Goal: Navigation & Orientation: Find specific page/section

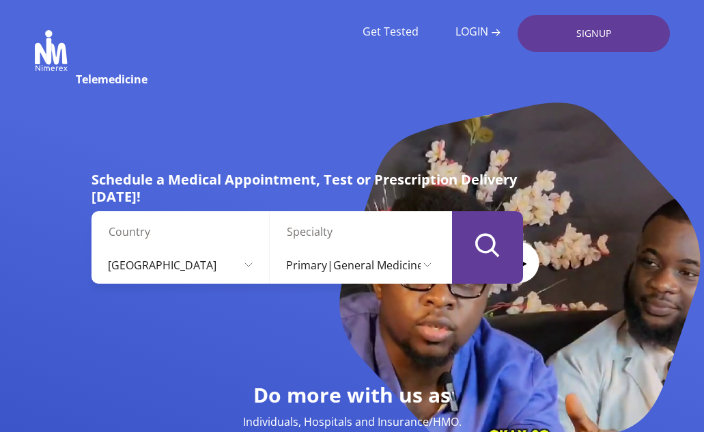
click at [468, 21] on ul "Get Tested LOGIN" at bounding box center [431, 33] width 172 height 37
click at [479, 255] on icon "submit" at bounding box center [487, 245] width 25 height 24
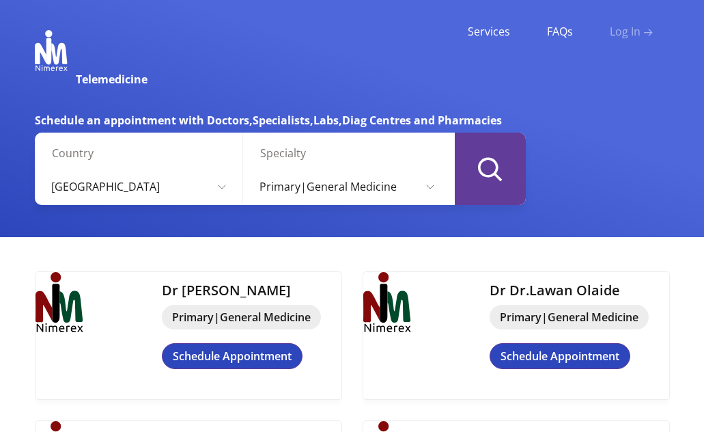
click at [625, 33] on link "Log in" at bounding box center [631, 31] width 43 height 13
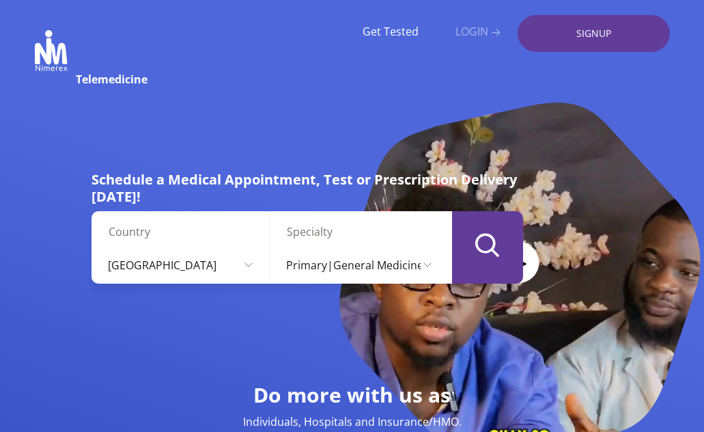
click at [460, 31] on link "LOGIN" at bounding box center [477, 31] width 45 height 13
